Goal: Task Accomplishment & Management: Use online tool/utility

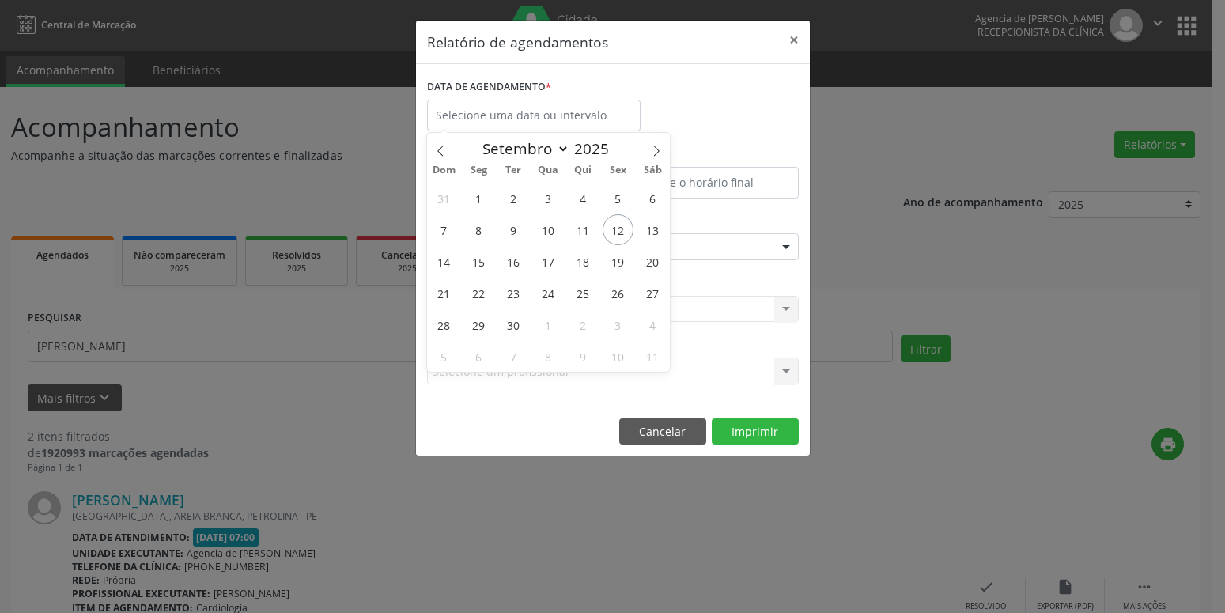
select select "8"
click at [475, 263] on span "15" at bounding box center [479, 261] width 31 height 31
type input "[DATE]"
click at [475, 263] on span "15" at bounding box center [479, 261] width 31 height 31
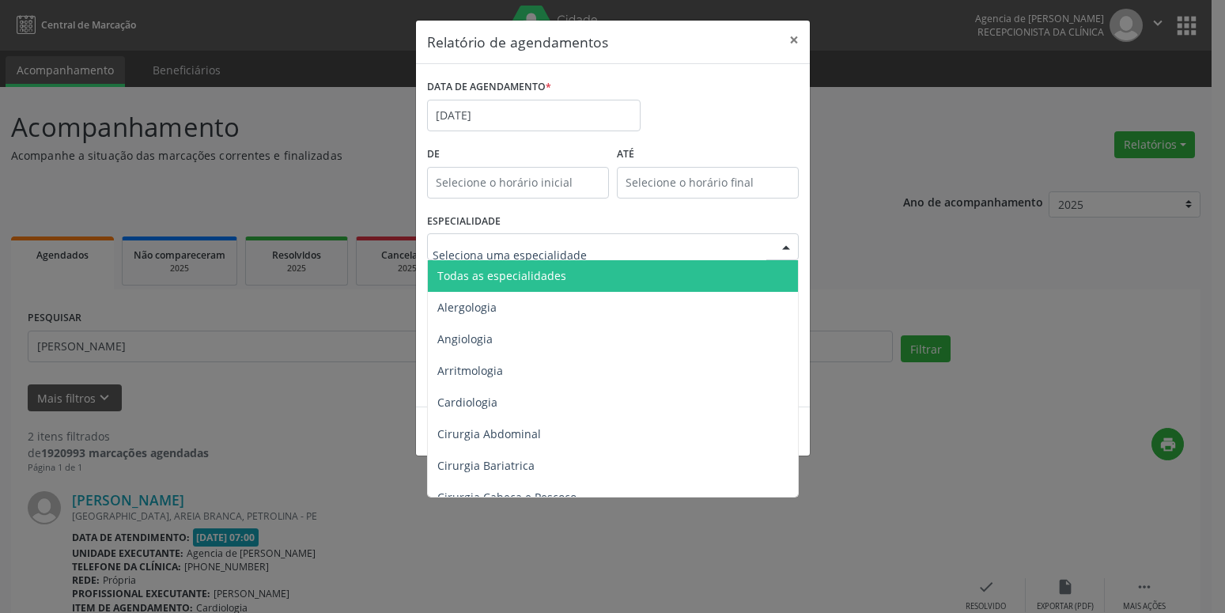
click at [509, 267] on span "Todas as especialidades" at bounding box center [614, 276] width 373 height 32
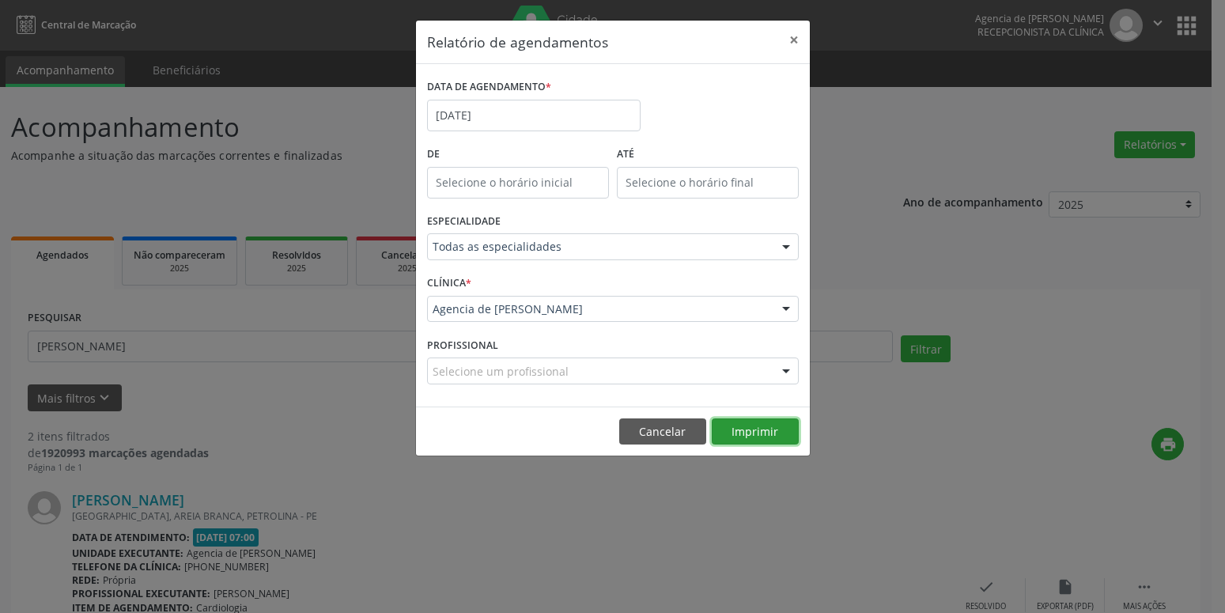
click at [764, 426] on button "Imprimir" at bounding box center [755, 431] width 87 height 27
click at [523, 106] on input "[DATE]" at bounding box center [534, 116] width 214 height 32
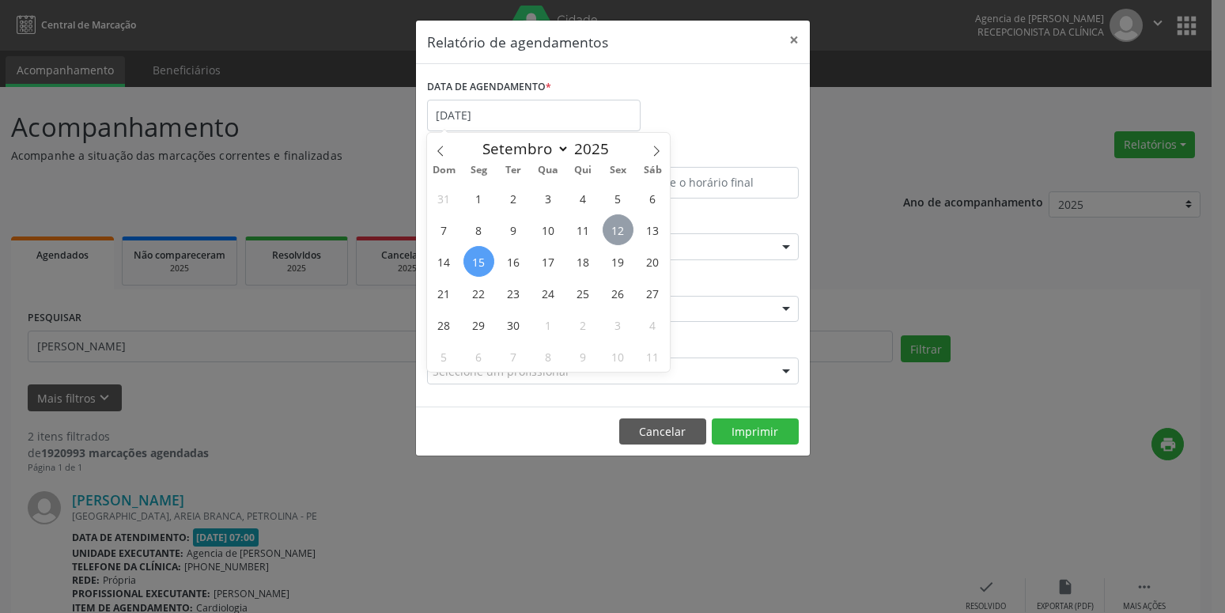
click at [623, 234] on span "12" at bounding box center [618, 229] width 31 height 31
type input "[DATE]"
click at [623, 234] on span "12" at bounding box center [618, 229] width 31 height 31
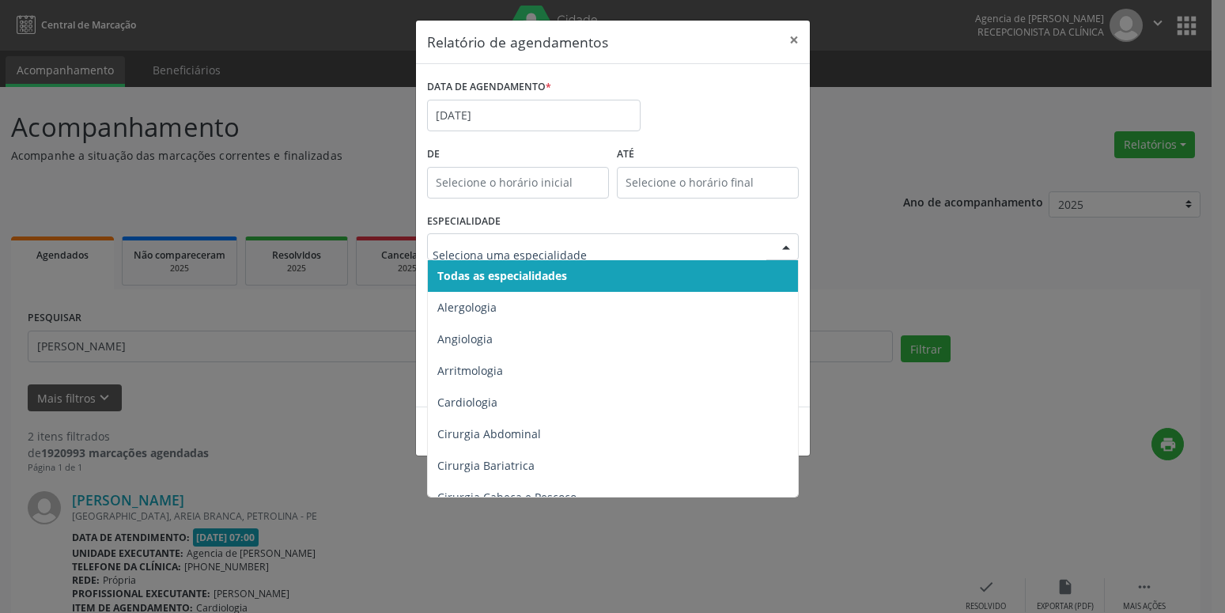
click at [559, 277] on span "Todas as especialidades" at bounding box center [502, 275] width 130 height 15
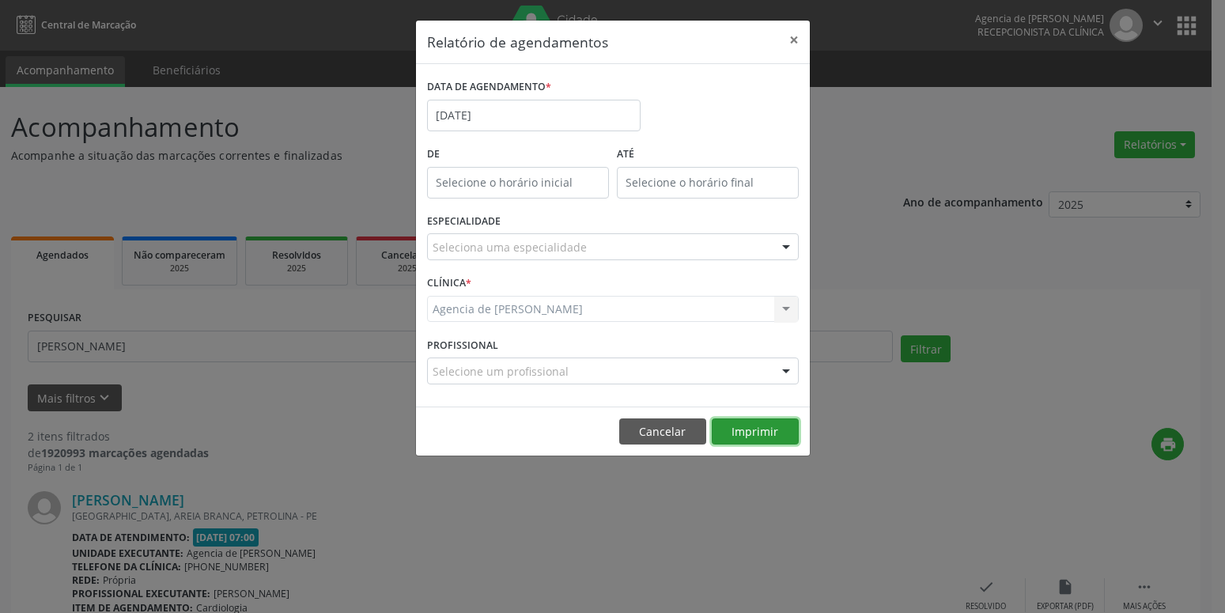
click at [756, 432] on button "Imprimir" at bounding box center [755, 431] width 87 height 27
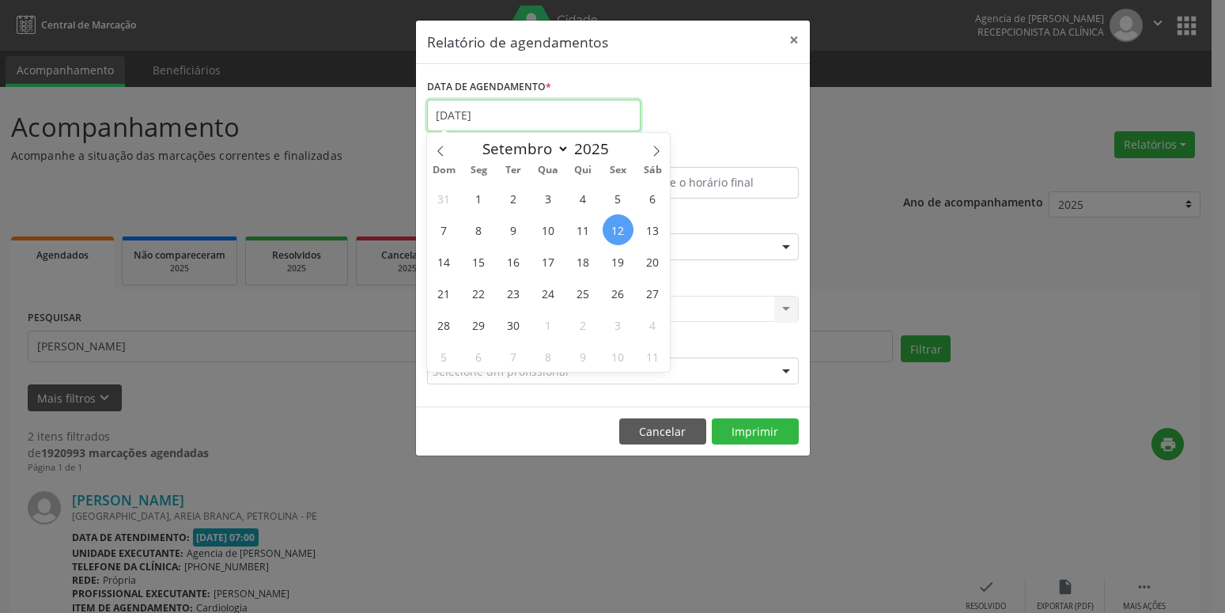
click at [552, 115] on input "[DATE]" at bounding box center [534, 116] width 214 height 32
click at [573, 263] on span "18" at bounding box center [583, 261] width 31 height 31
type input "[DATE]"
click at [573, 263] on span "18" at bounding box center [583, 261] width 31 height 31
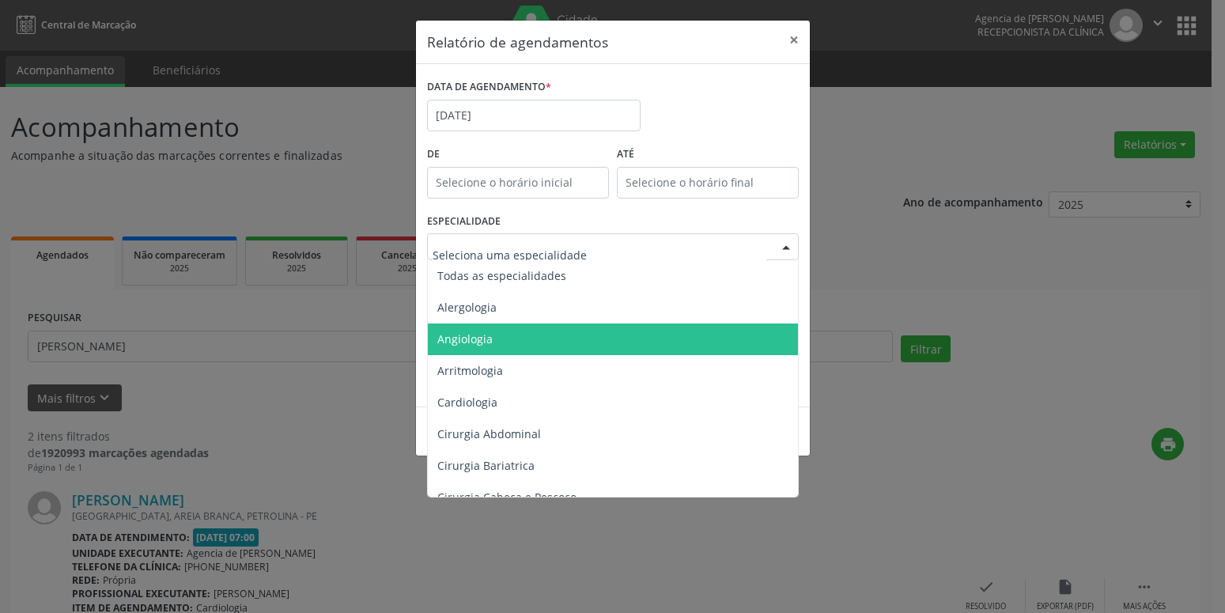
click at [511, 339] on span "Angiologia" at bounding box center [614, 340] width 373 height 32
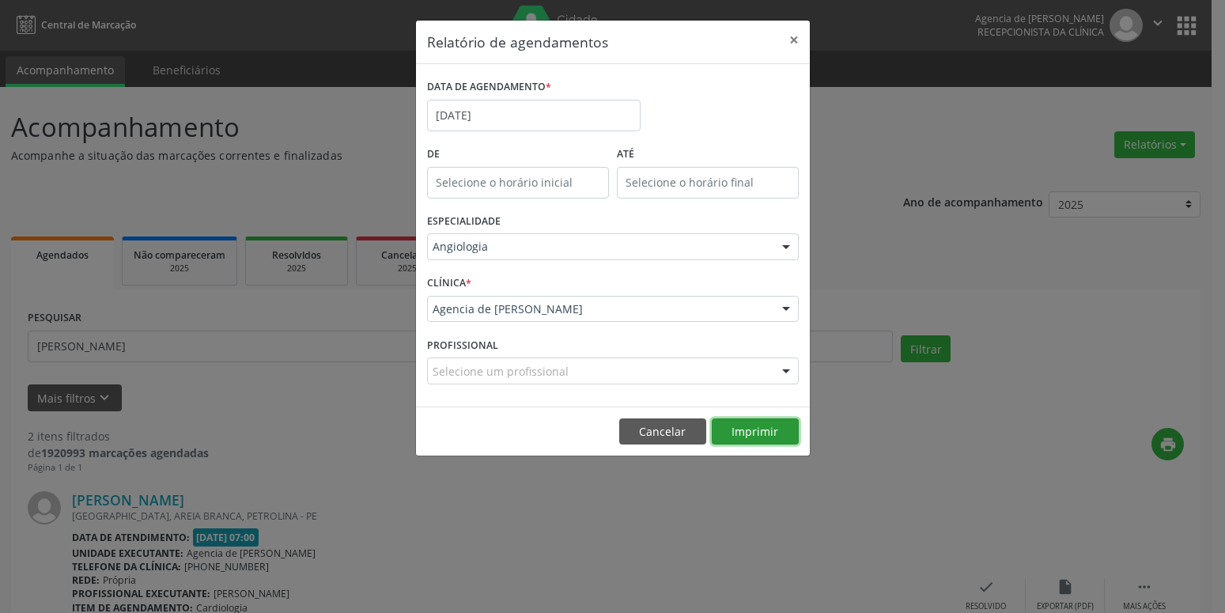
click at [774, 434] on button "Imprimir" at bounding box center [755, 431] width 87 height 27
click at [793, 36] on button "×" at bounding box center [794, 40] width 32 height 39
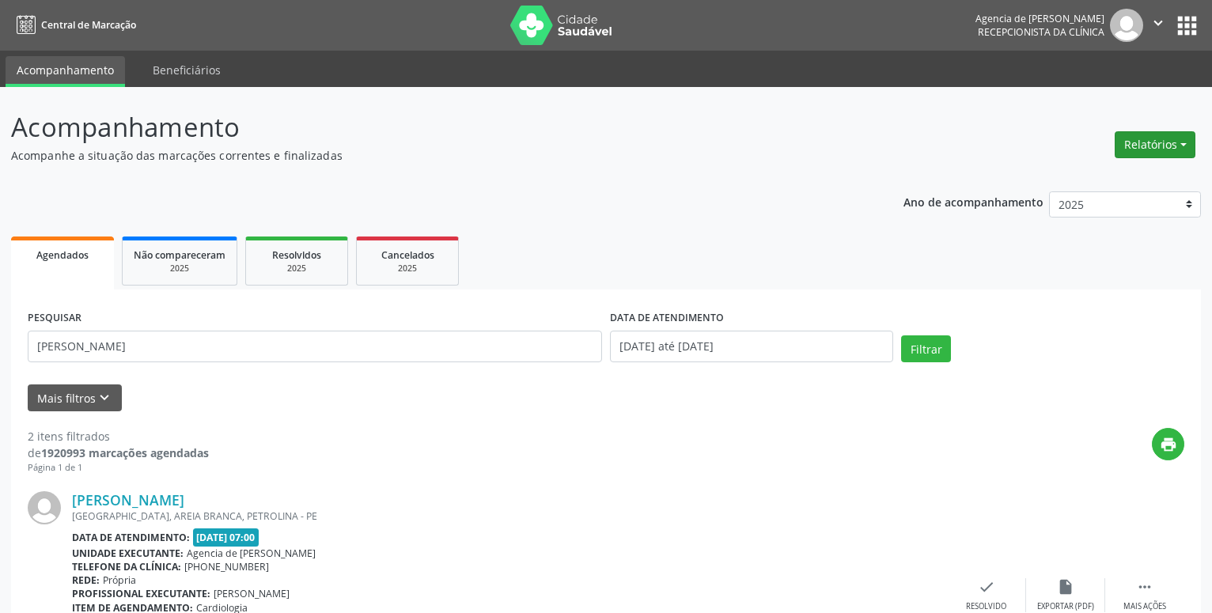
click at [1189, 140] on button "Relatórios" at bounding box center [1155, 144] width 81 height 27
click at [1132, 174] on link "Agendamentos" at bounding box center [1111, 179] width 170 height 22
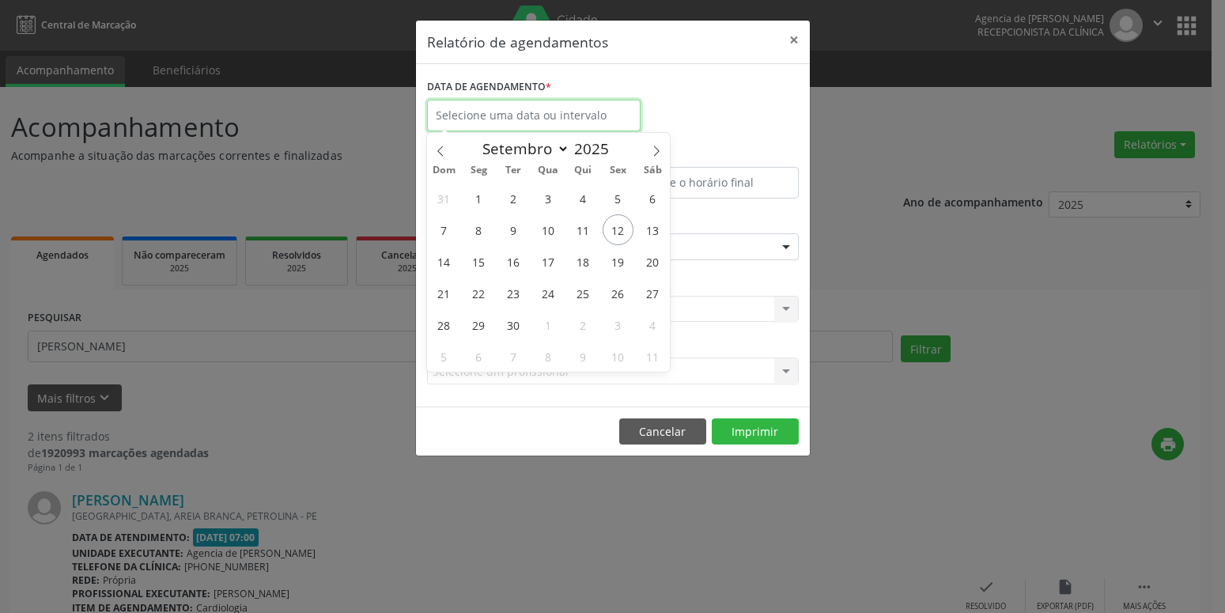
click at [492, 115] on input "text" at bounding box center [534, 116] width 214 height 32
click at [517, 199] on span "2" at bounding box center [513, 198] width 31 height 31
type input "[DATE]"
click at [517, 199] on span "2" at bounding box center [513, 198] width 31 height 31
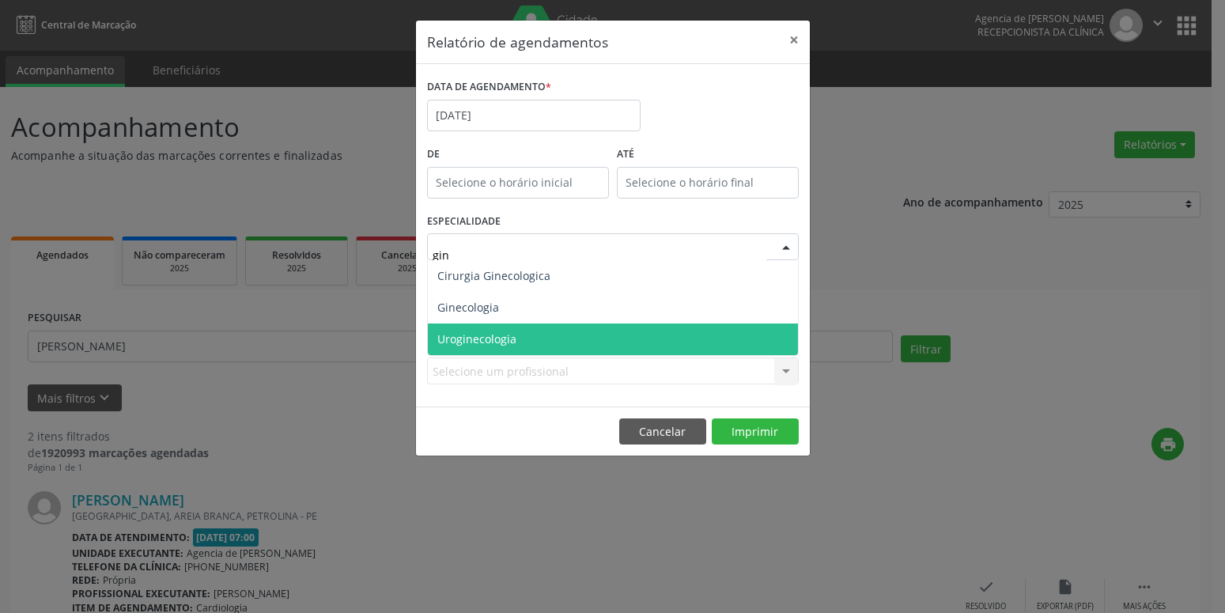
type input "gine"
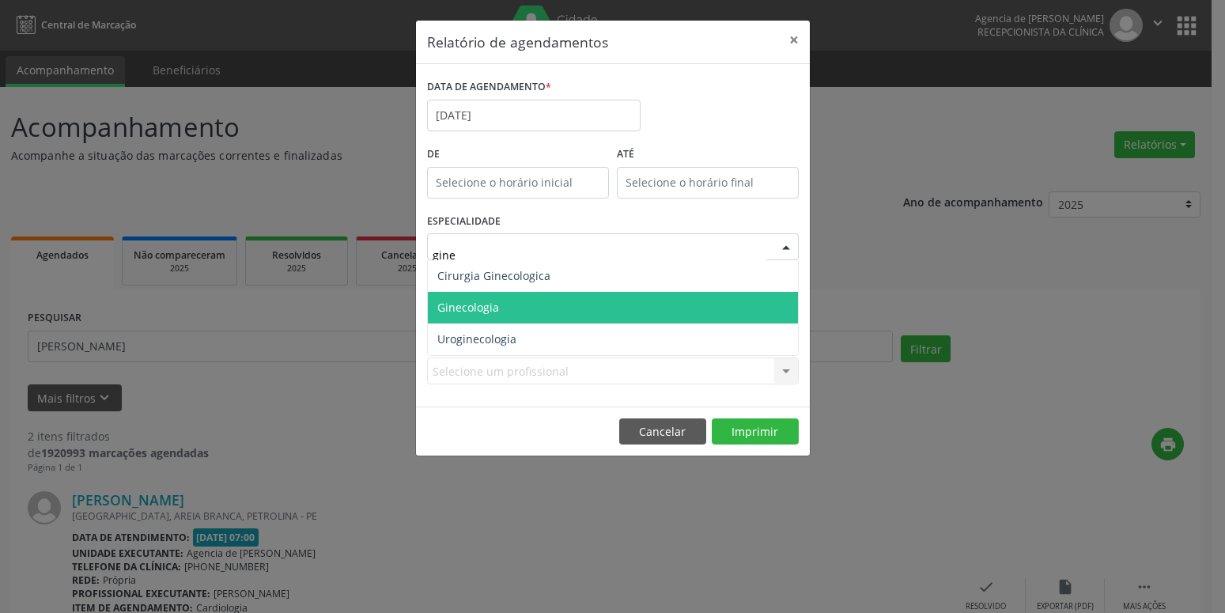
click at [557, 301] on span "Ginecologia" at bounding box center [613, 308] width 370 height 32
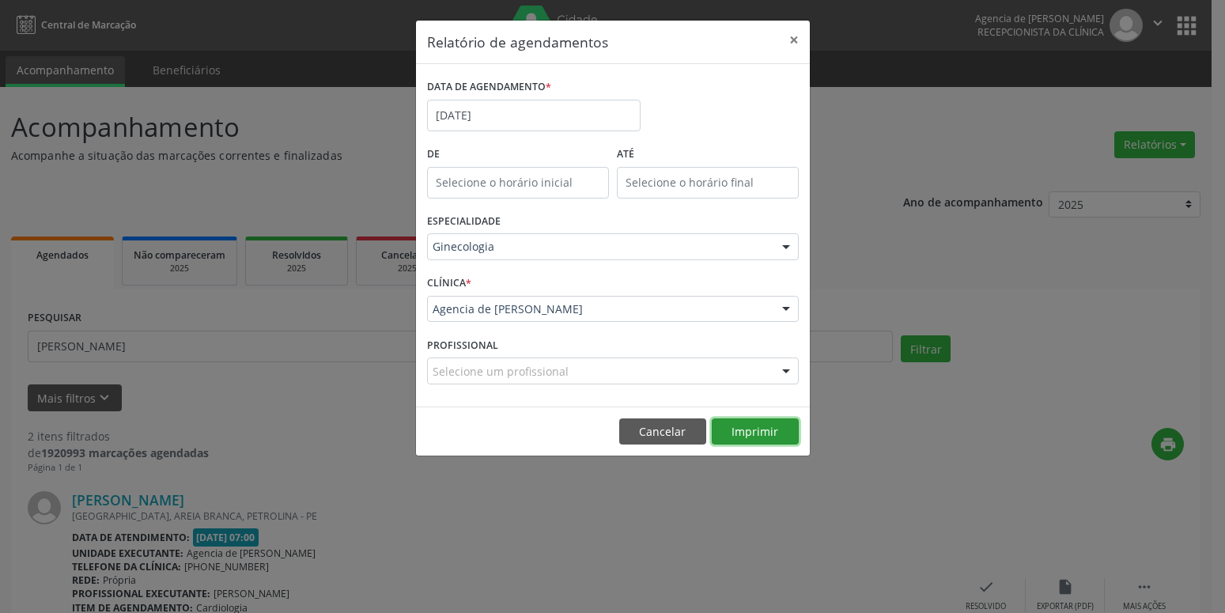
click at [759, 434] on button "Imprimir" at bounding box center [755, 431] width 87 height 27
click at [797, 36] on button "×" at bounding box center [794, 40] width 32 height 39
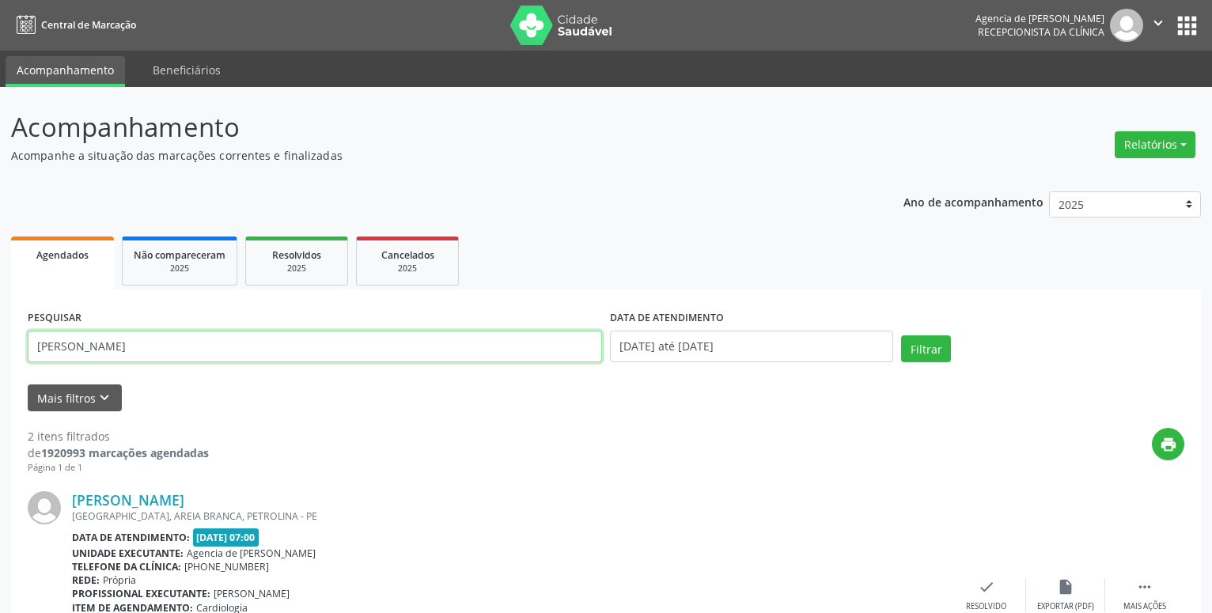
click at [388, 350] on input "[PERSON_NAME]" at bounding box center [315, 347] width 574 height 32
type input "m"
type input "[PERSON_NAME]"
click at [916, 346] on button "Filtrar" at bounding box center [926, 348] width 50 height 27
click at [438, 137] on p "Acompanhamento" at bounding box center [427, 128] width 833 height 40
